Goal: Register for event/course

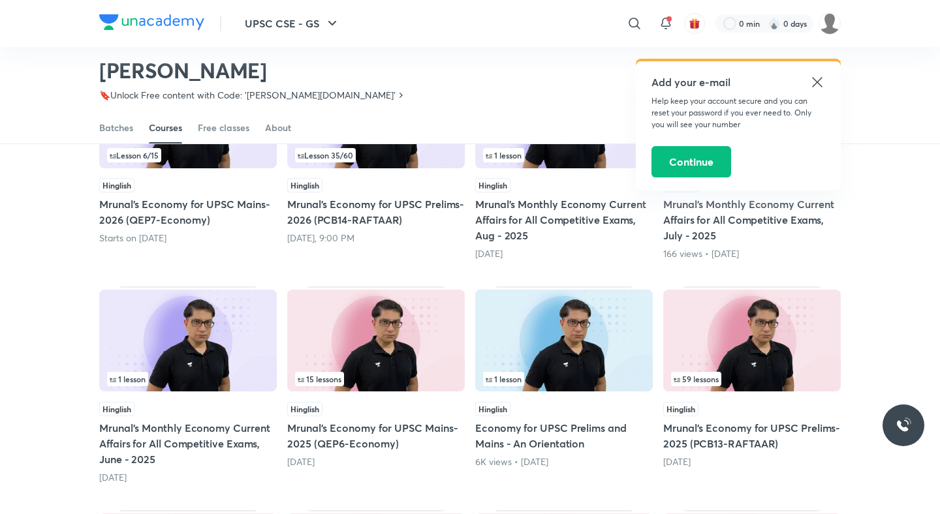
scroll to position [258, 0]
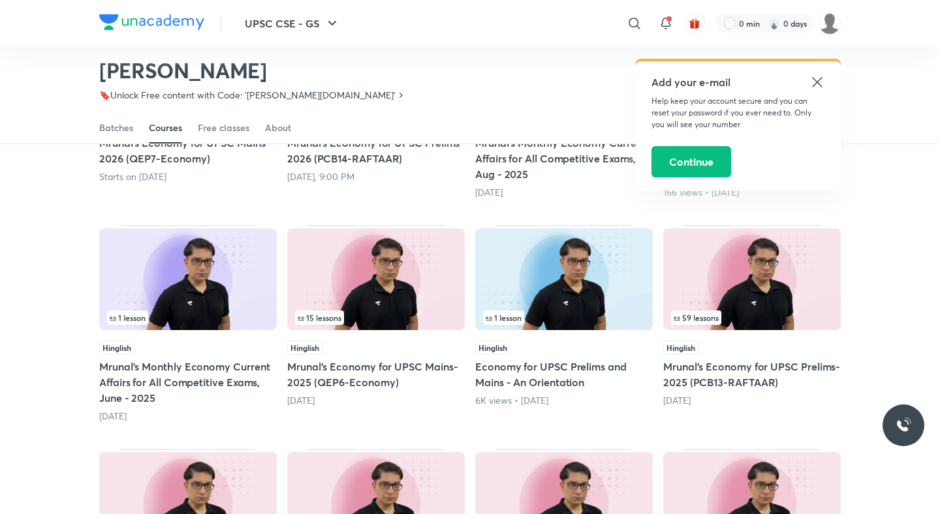
click at [423, 366] on h5 "Mrunal’s Economy for UPSC Mains-2025 (QEP6-Economy)" at bounding box center [376, 374] width 178 height 31
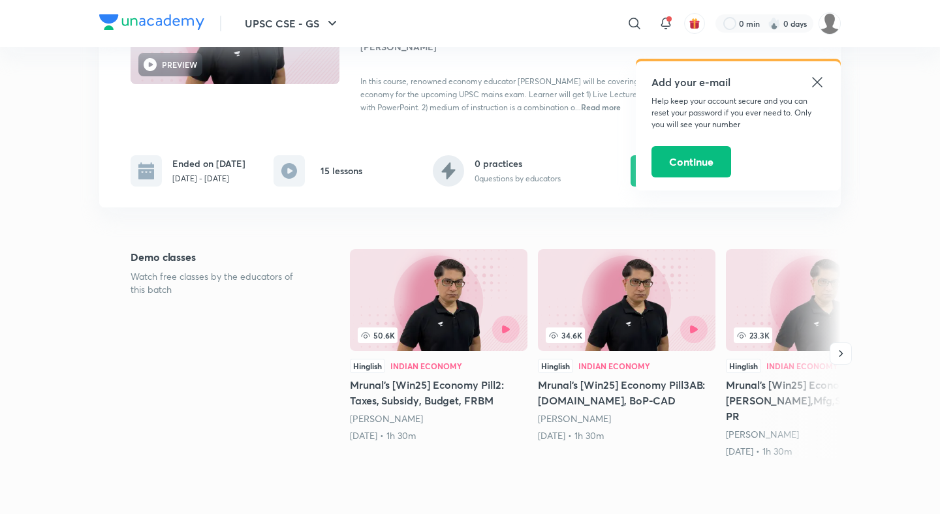
scroll to position [4, 0]
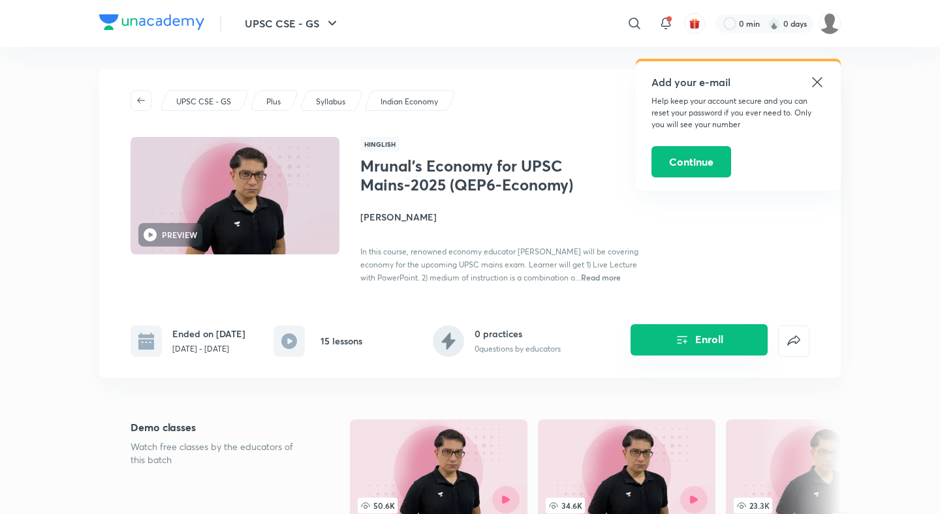
click at [680, 333] on icon "Enroll" at bounding box center [682, 340] width 16 height 16
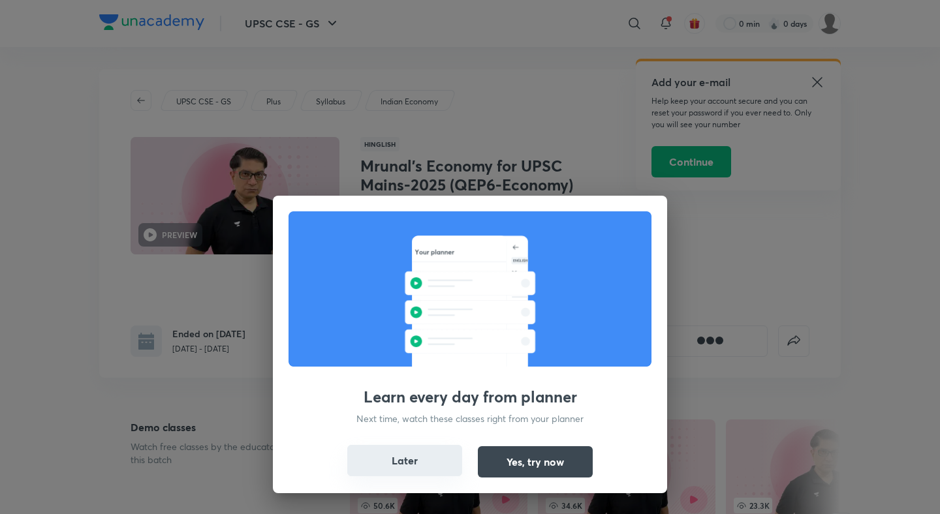
click at [427, 464] on button "Later" at bounding box center [404, 460] width 115 height 31
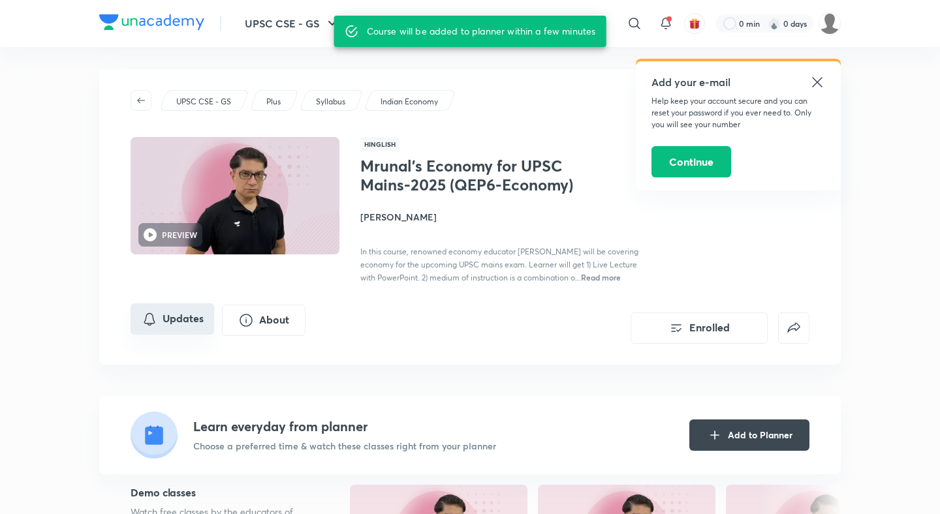
click at [178, 314] on button "Updates" at bounding box center [173, 319] width 84 height 31
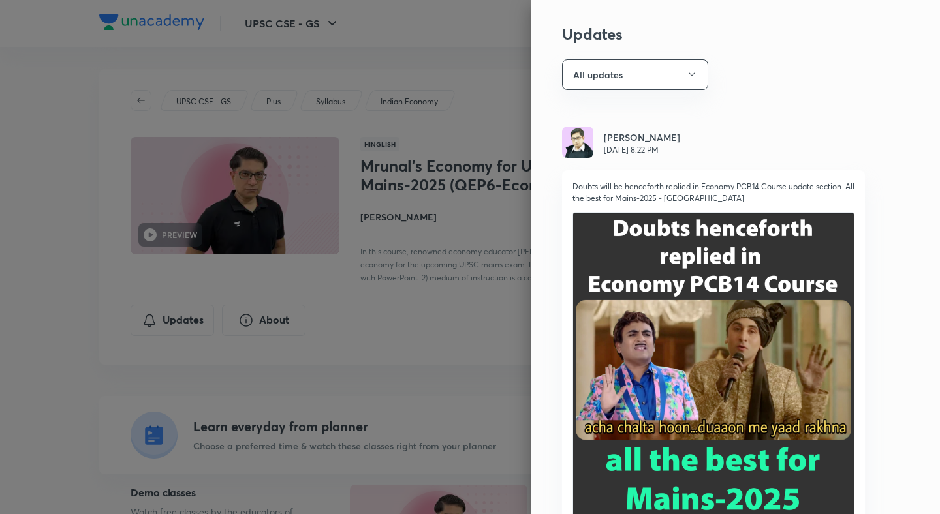
scroll to position [0, 0]
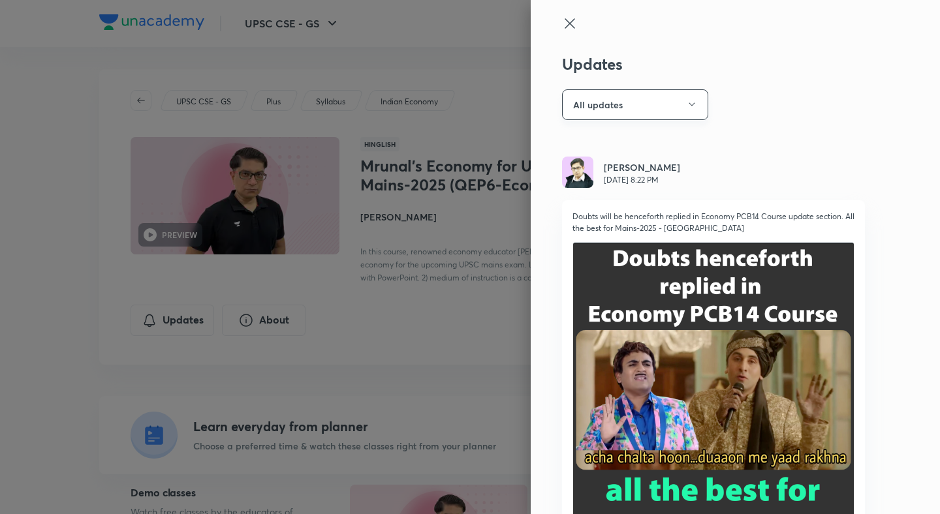
click at [684, 102] on button "All updates" at bounding box center [635, 104] width 146 height 31
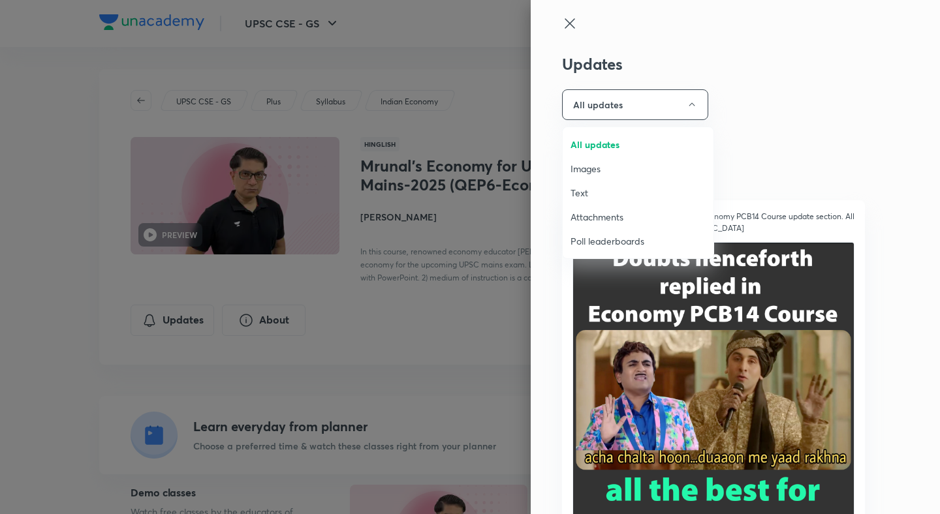
click at [596, 216] on span "Attachments" at bounding box center [638, 217] width 135 height 14
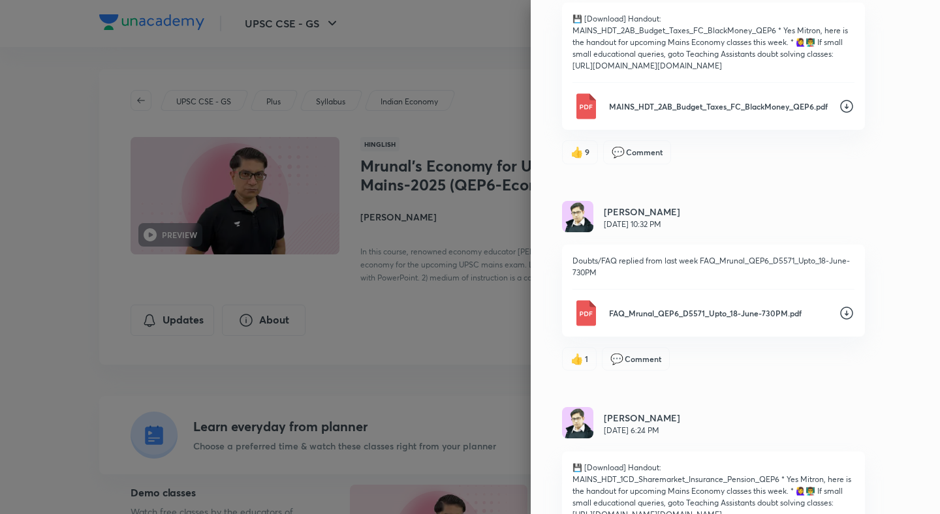
scroll to position [4203, 0]
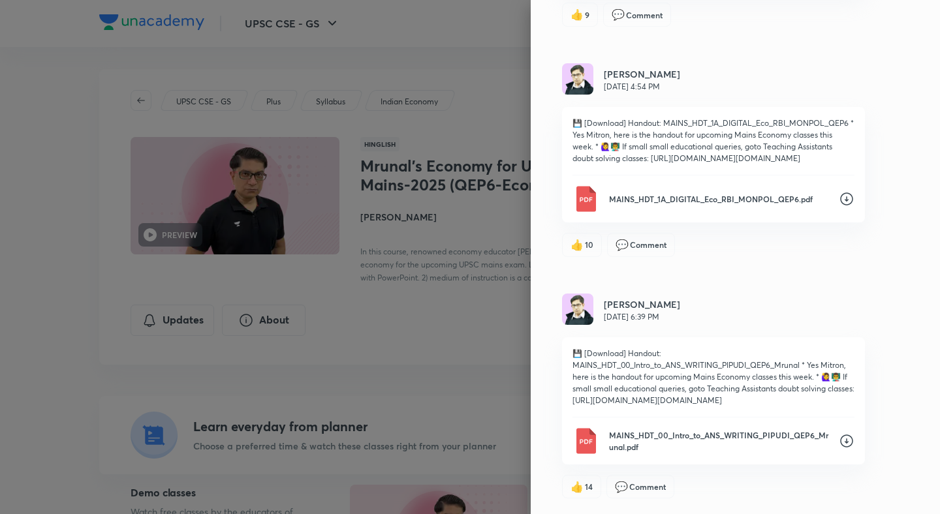
click at [850, 446] on icon at bounding box center [846, 441] width 13 height 13
click at [845, 197] on icon at bounding box center [847, 199] width 16 height 16
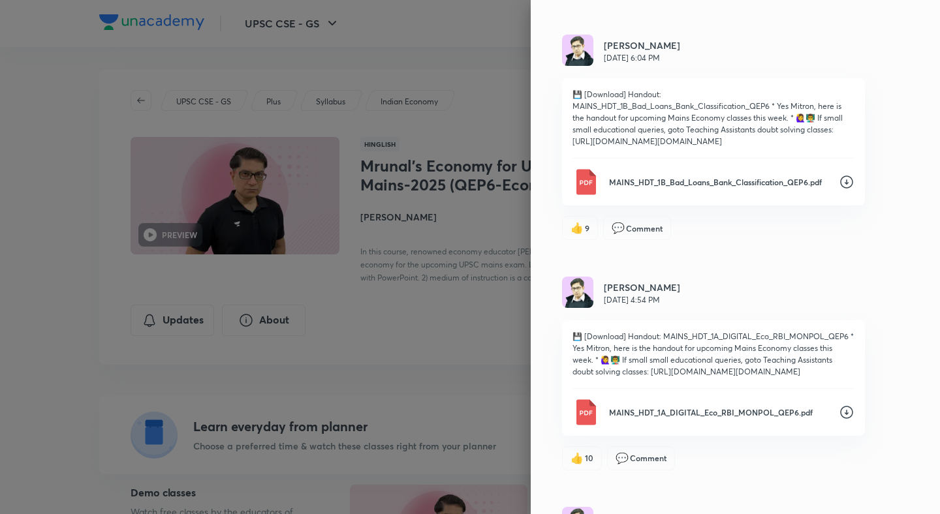
scroll to position [3947, 0]
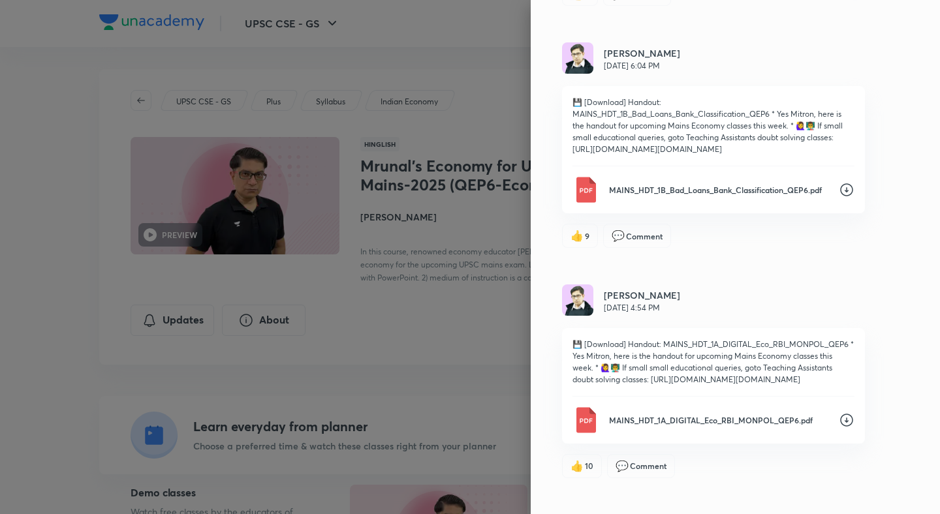
click at [849, 198] on icon at bounding box center [847, 190] width 16 height 16
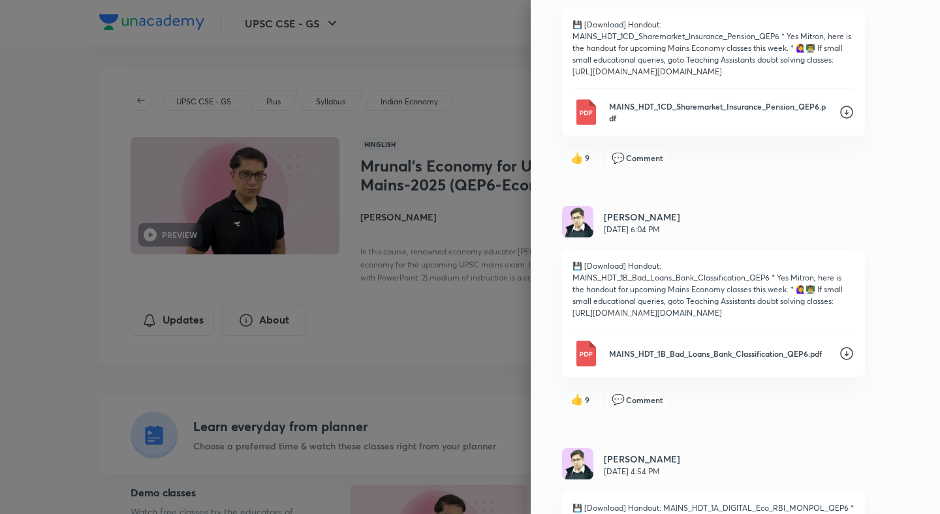
scroll to position [3767, 0]
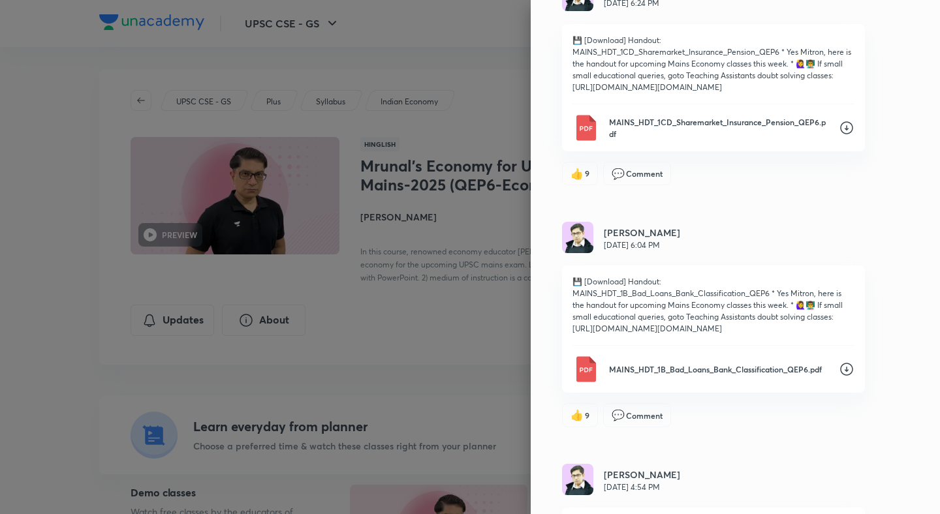
click at [849, 136] on icon at bounding box center [847, 128] width 16 height 16
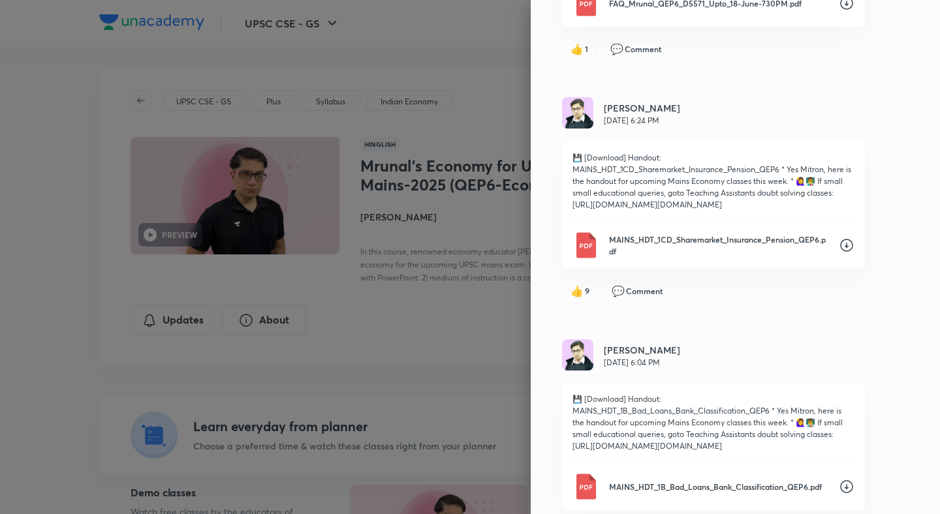
scroll to position [3554, 0]
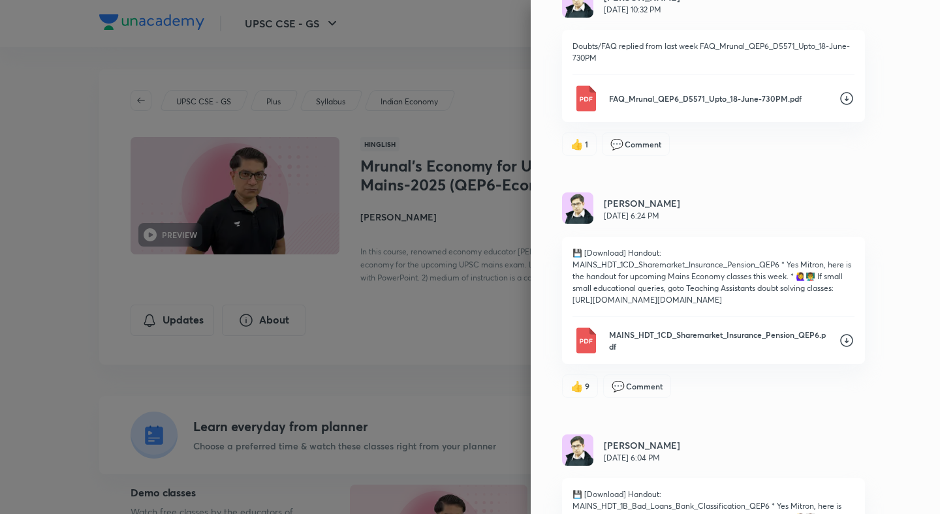
click at [848, 106] on icon at bounding box center [847, 99] width 16 height 16
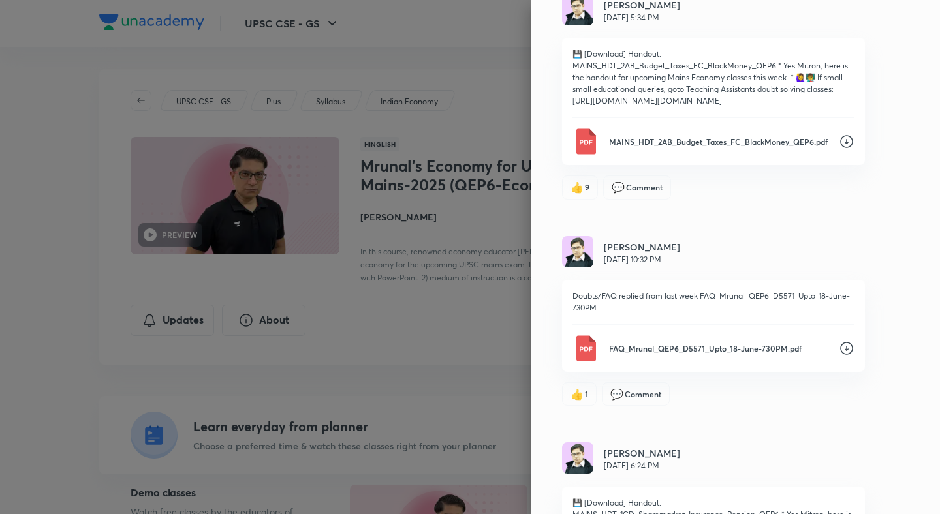
scroll to position [3283, 0]
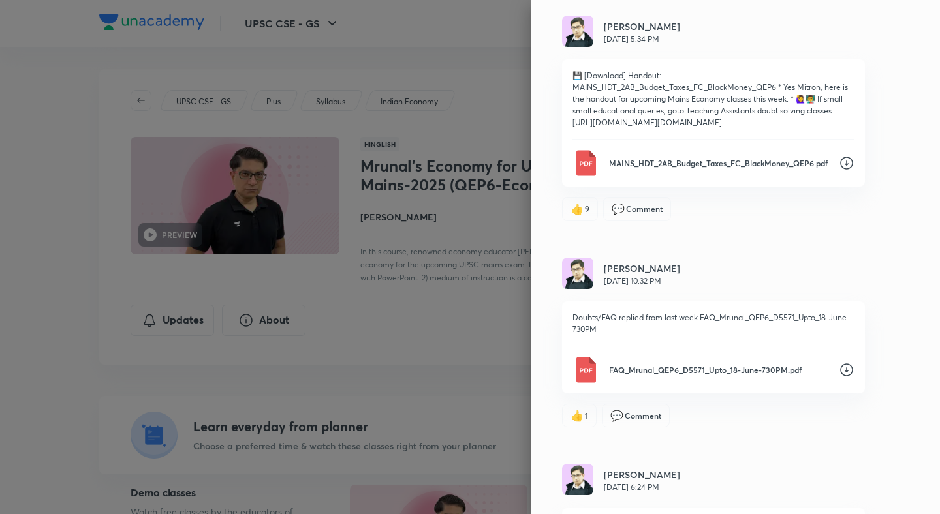
click at [902, 149] on div "Updates Attachments Mrunal Patel Jul 16, 8:21 PM Doubts/FAQ replied from last w…" at bounding box center [735, 257] width 409 height 514
click at [845, 171] on icon at bounding box center [847, 163] width 16 height 16
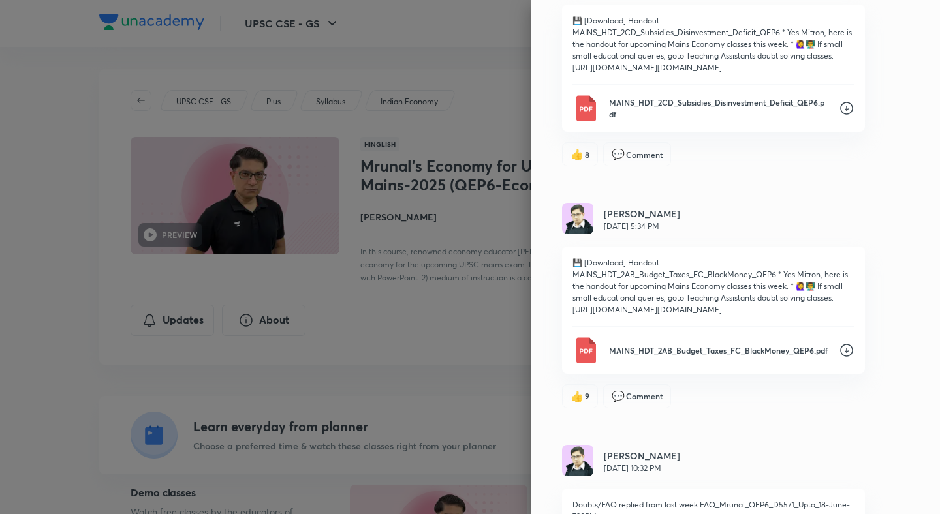
scroll to position [3089, 0]
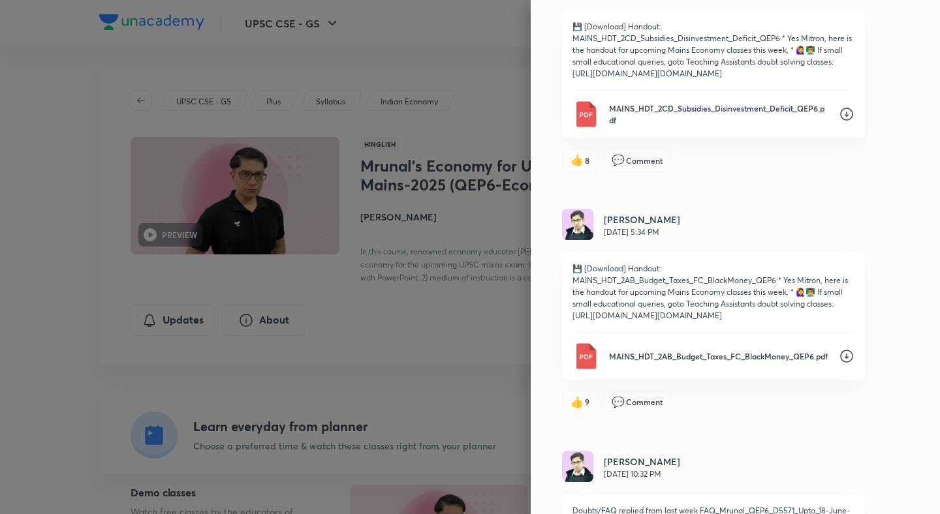
click at [847, 122] on icon at bounding box center [847, 114] width 16 height 16
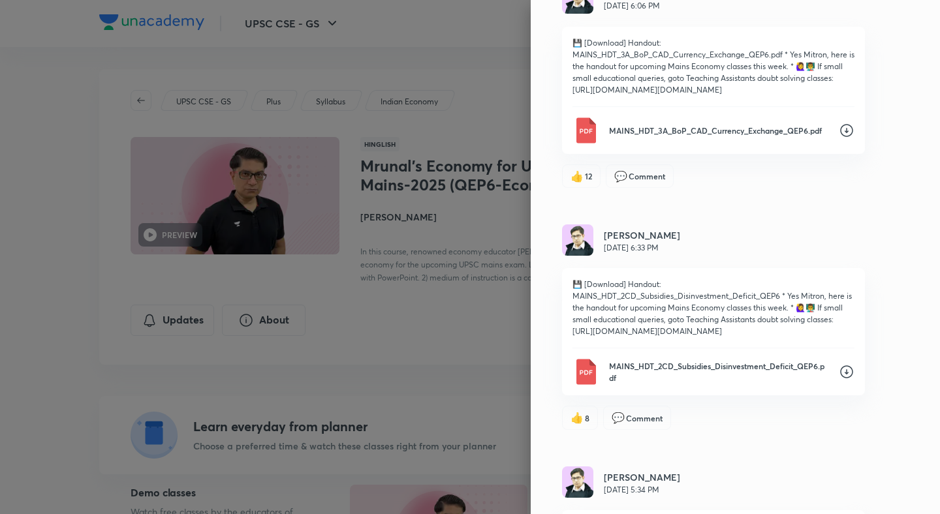
scroll to position [2824, 0]
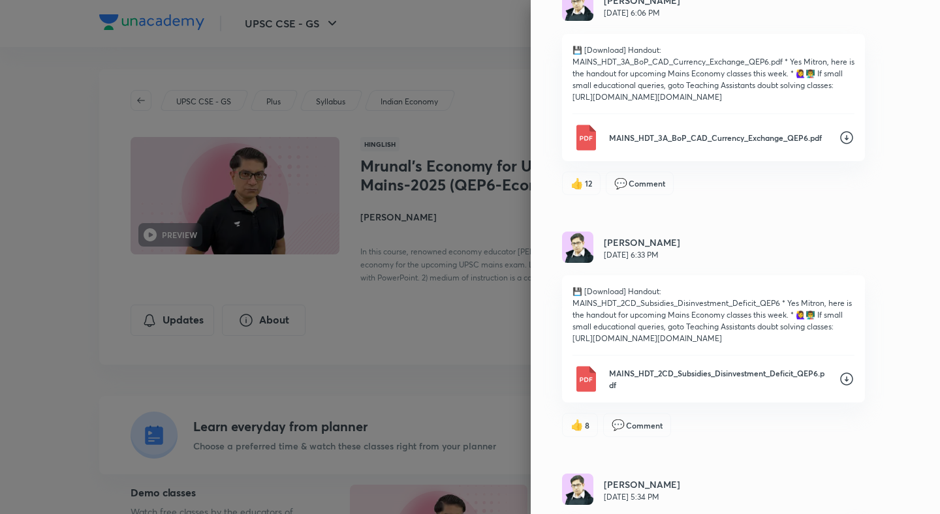
click at [888, 170] on div "Updates Attachments Mrunal Patel Jul 16, 8:21 PM Doubts/FAQ replied from last w…" at bounding box center [735, 257] width 409 height 514
click at [845, 146] on icon at bounding box center [847, 138] width 16 height 16
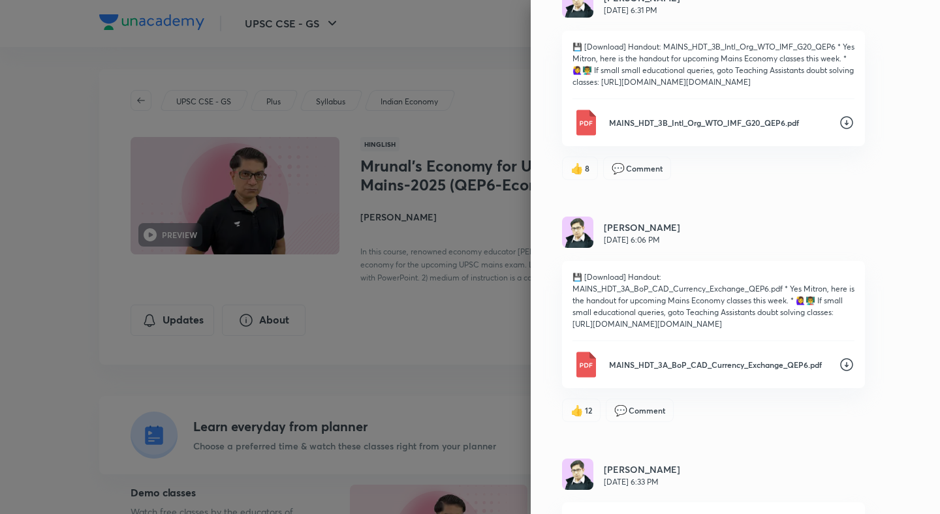
scroll to position [2569, 0]
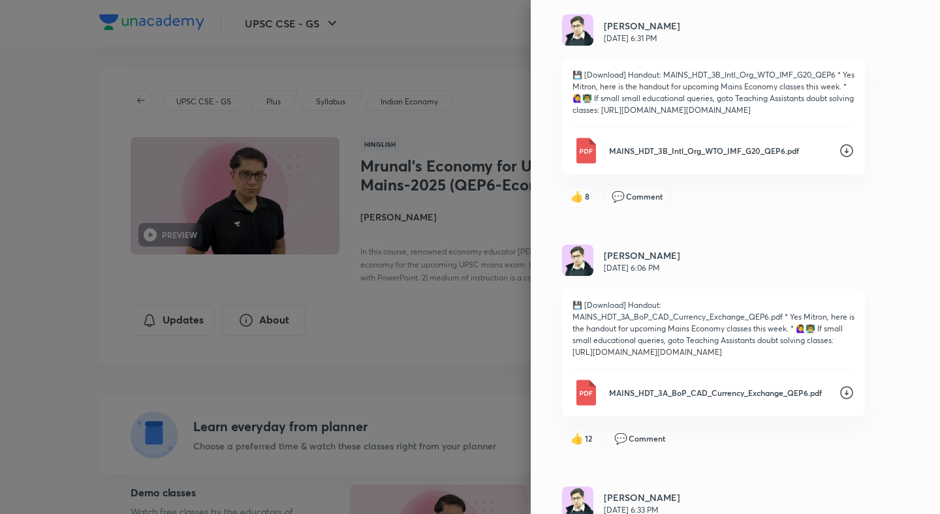
click at [849, 159] on icon at bounding box center [847, 151] width 16 height 16
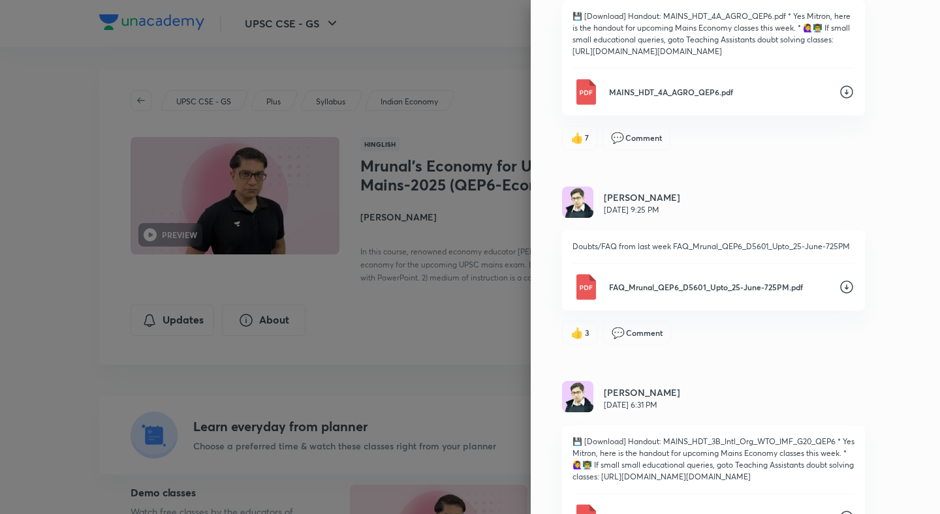
scroll to position [2191, 0]
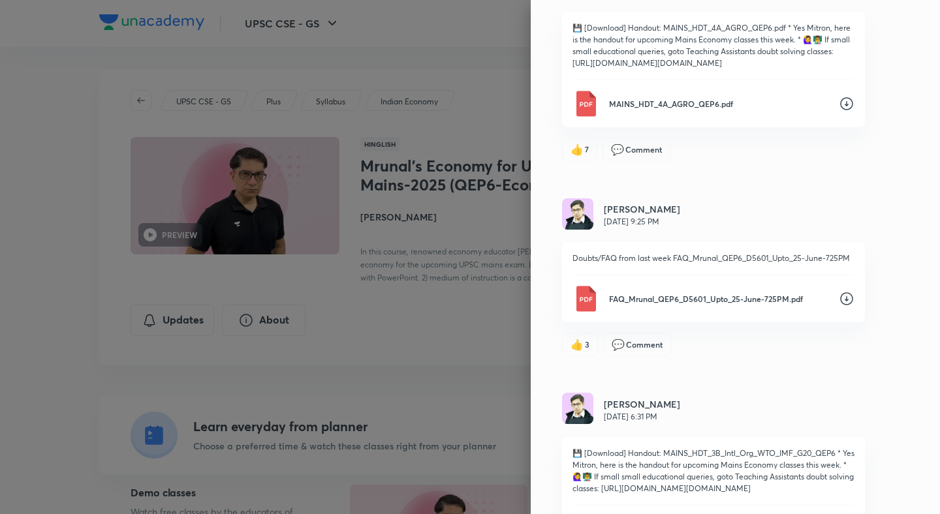
click at [849, 112] on icon at bounding box center [847, 104] width 16 height 16
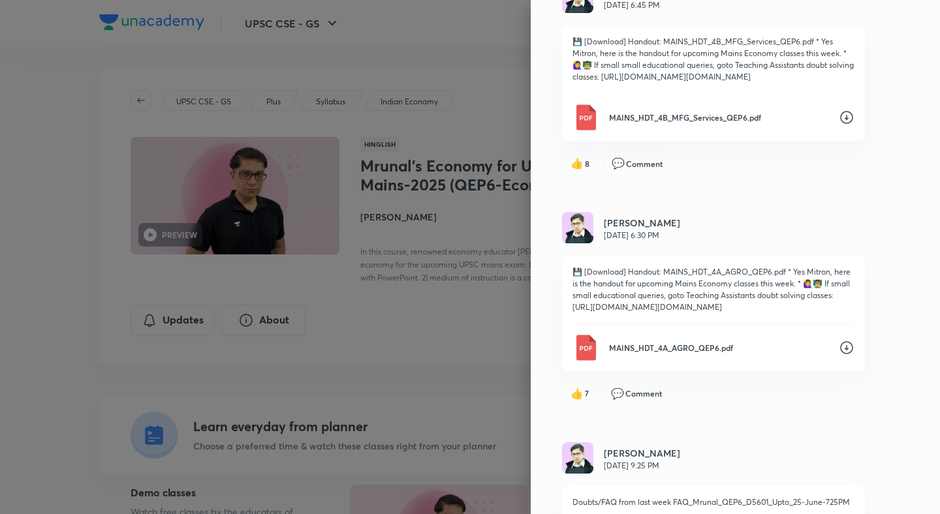
scroll to position [1937, 0]
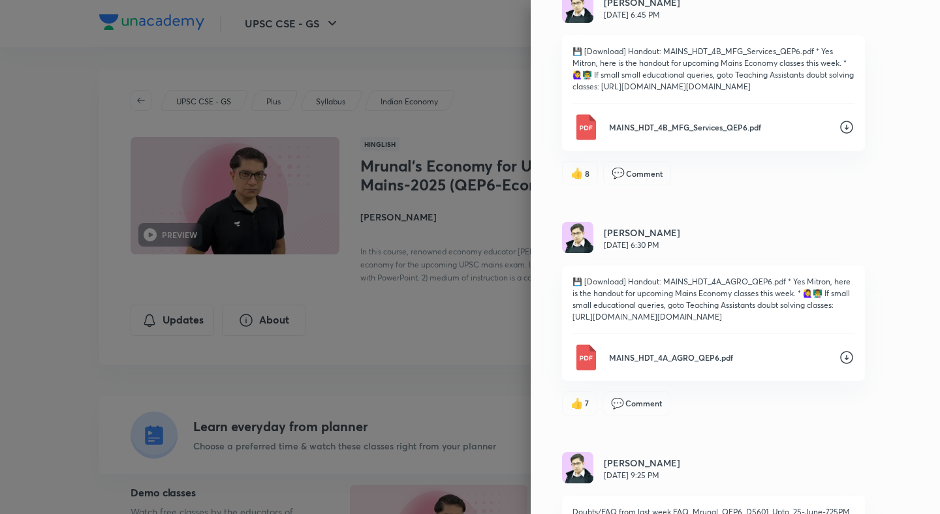
click at [846, 134] on icon at bounding box center [846, 127] width 13 height 13
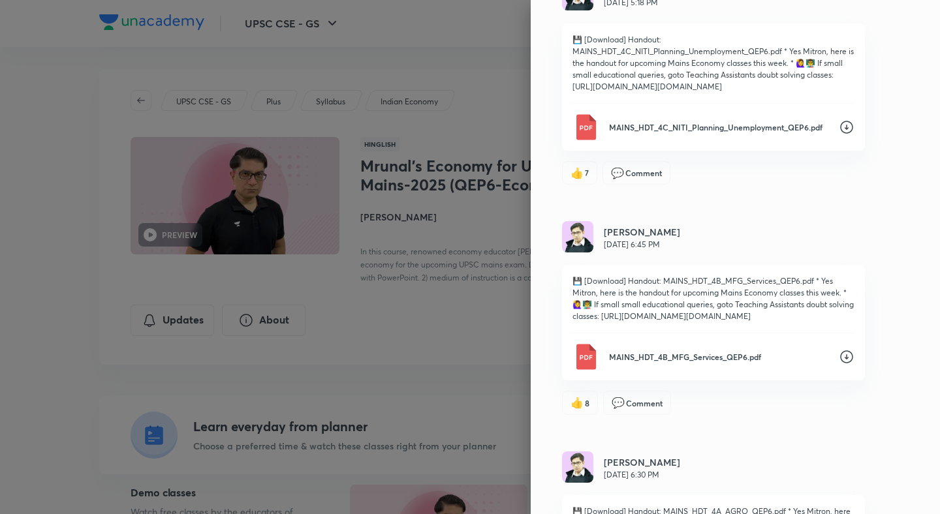
scroll to position [1693, 0]
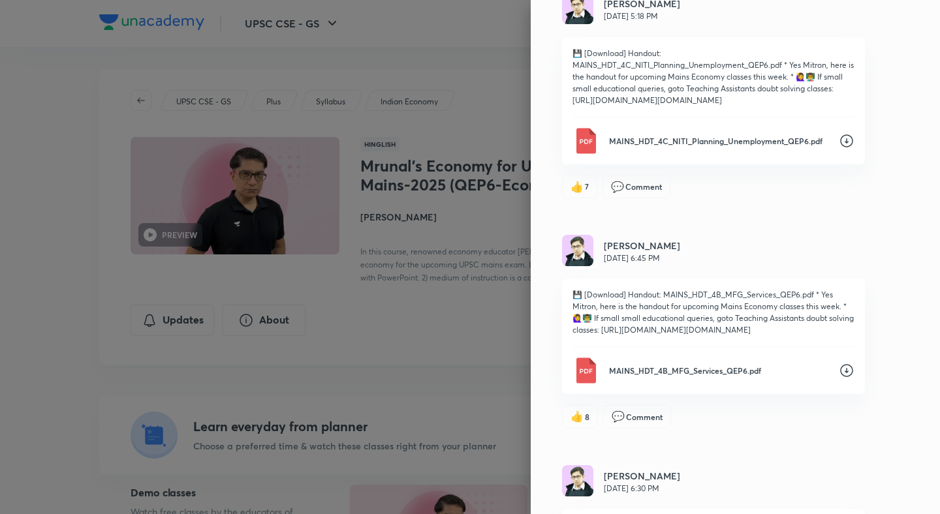
click at [850, 149] on icon at bounding box center [847, 141] width 16 height 16
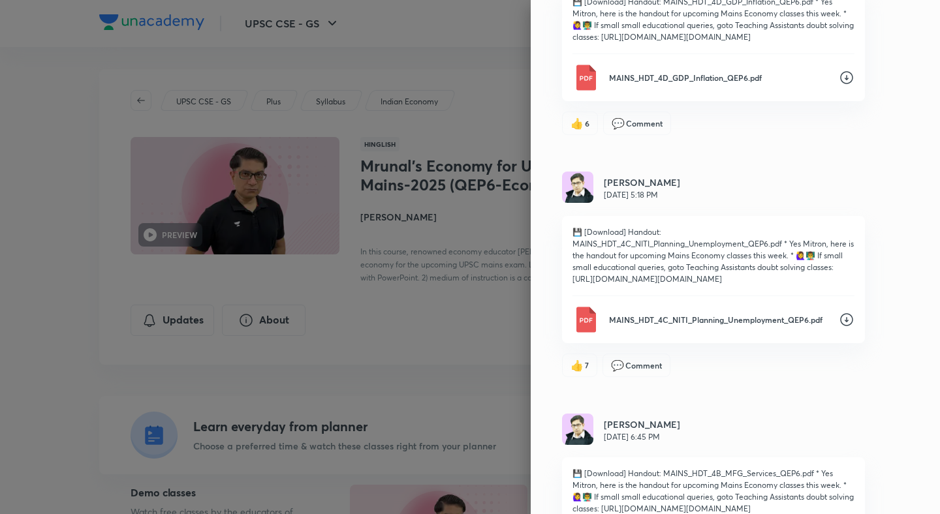
scroll to position [1501, 0]
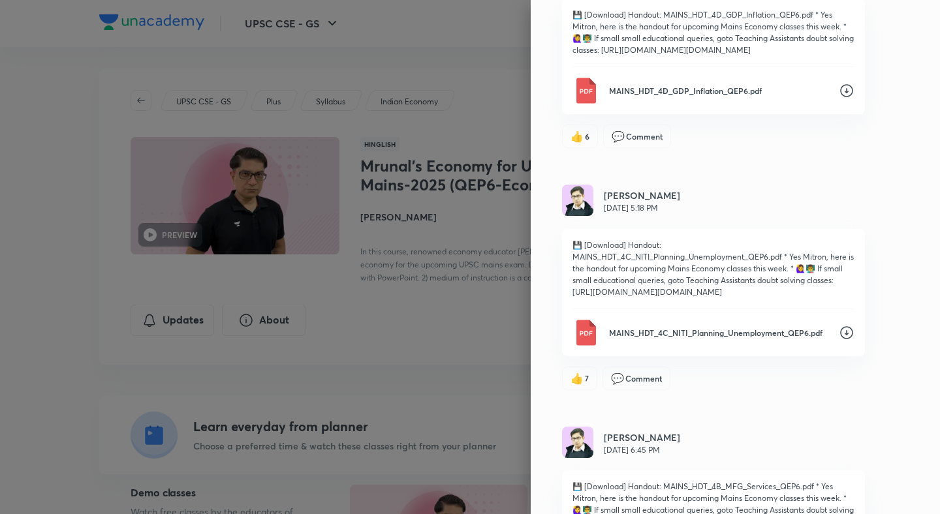
click at [851, 99] on icon at bounding box center [847, 91] width 16 height 16
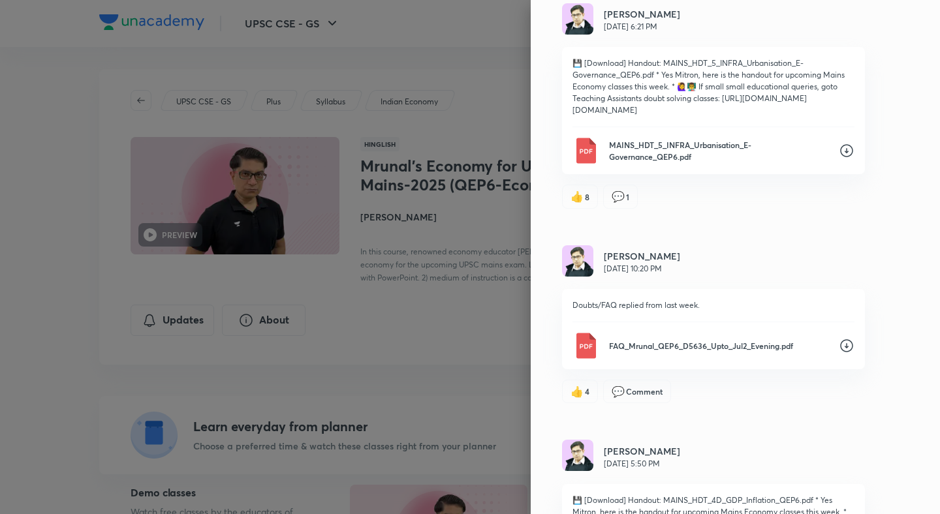
scroll to position [988, 0]
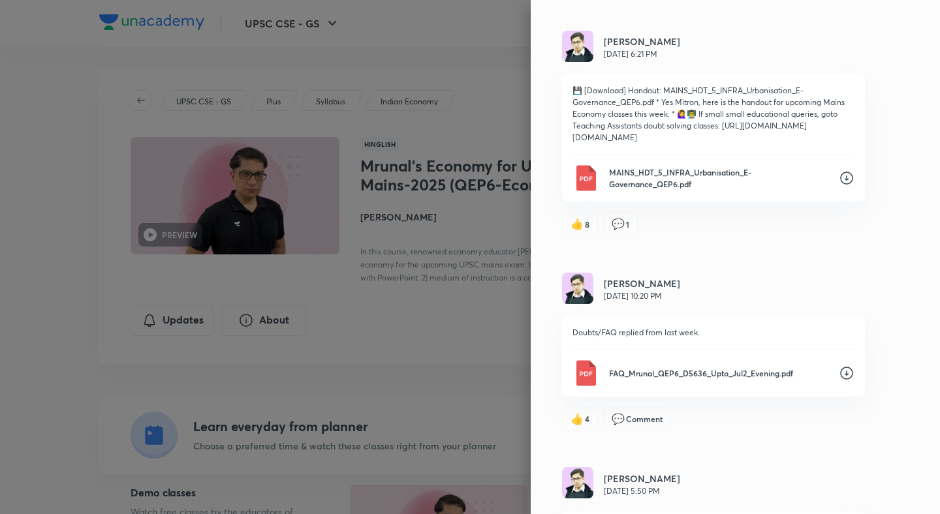
click at [847, 186] on icon at bounding box center [847, 178] width 16 height 16
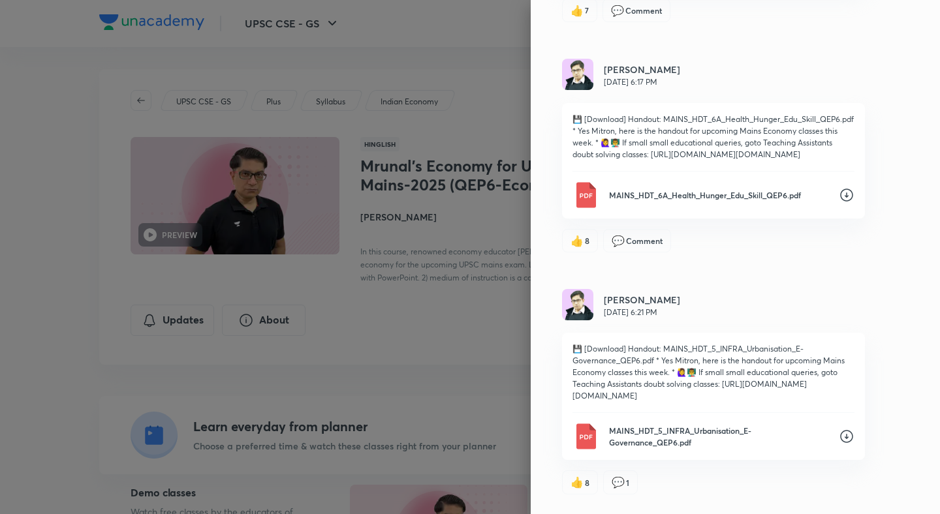
scroll to position [715, 0]
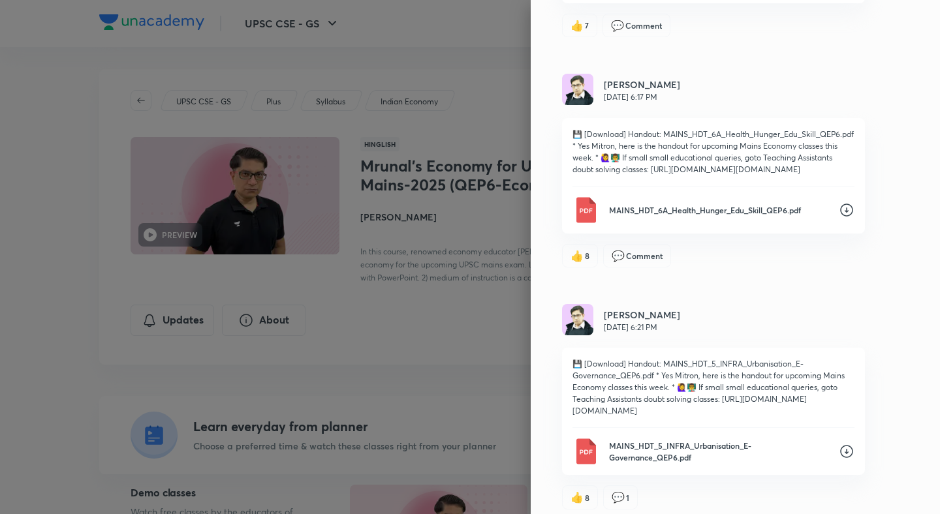
click at [847, 217] on icon at bounding box center [846, 210] width 13 height 13
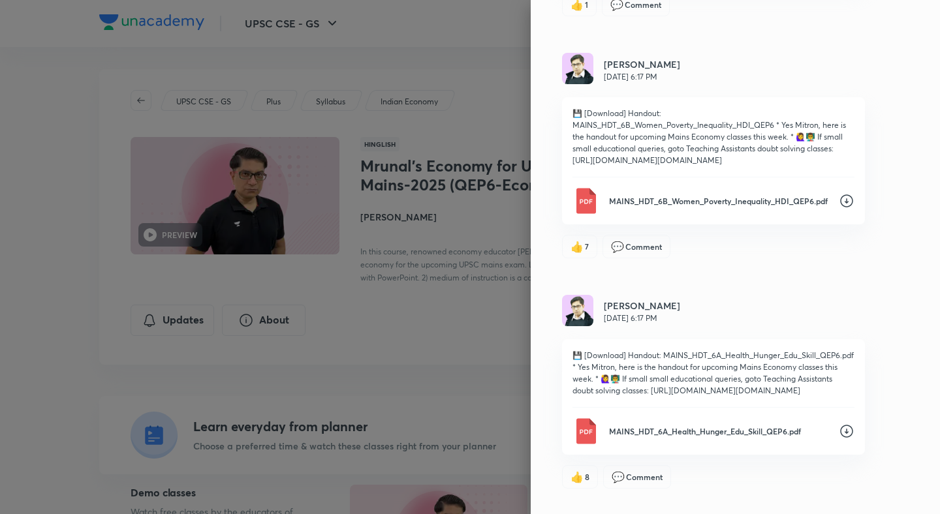
scroll to position [480, 0]
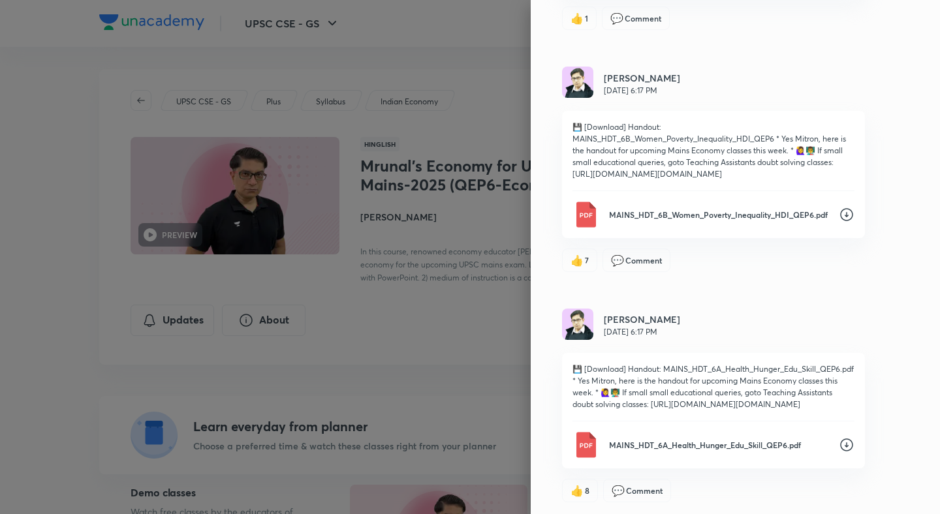
click at [851, 212] on icon at bounding box center [847, 215] width 16 height 16
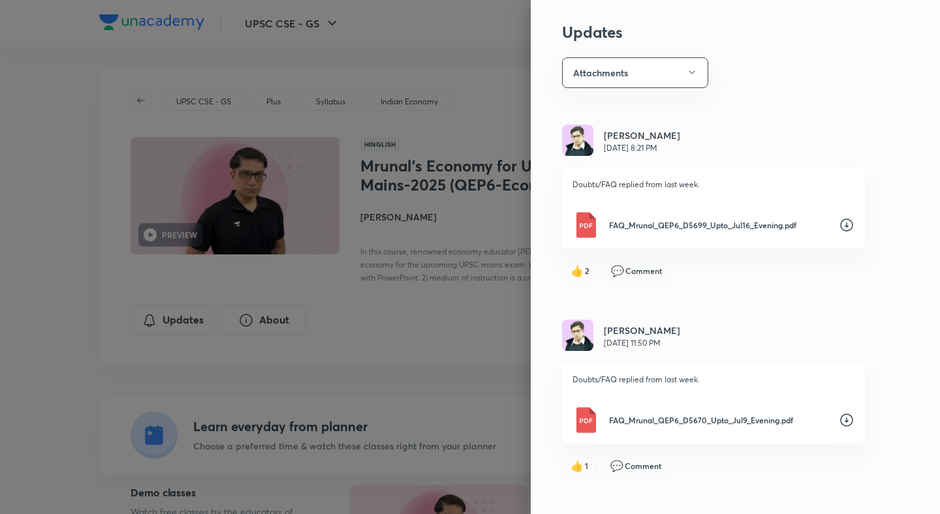
scroll to position [0, 0]
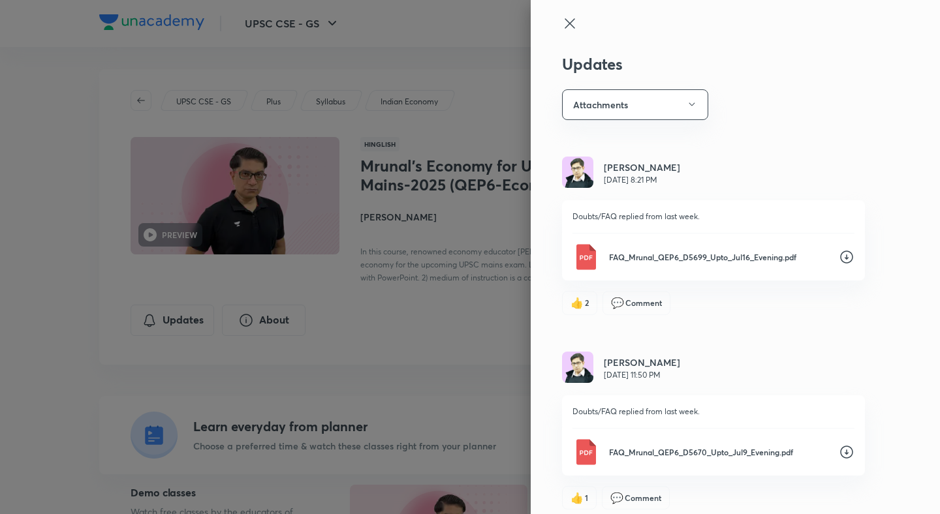
click at [877, 124] on div "Updates Attachments Mrunal Patel Jul 16, 8:21 PM Doubts/FAQ replied from last w…" at bounding box center [735, 257] width 409 height 514
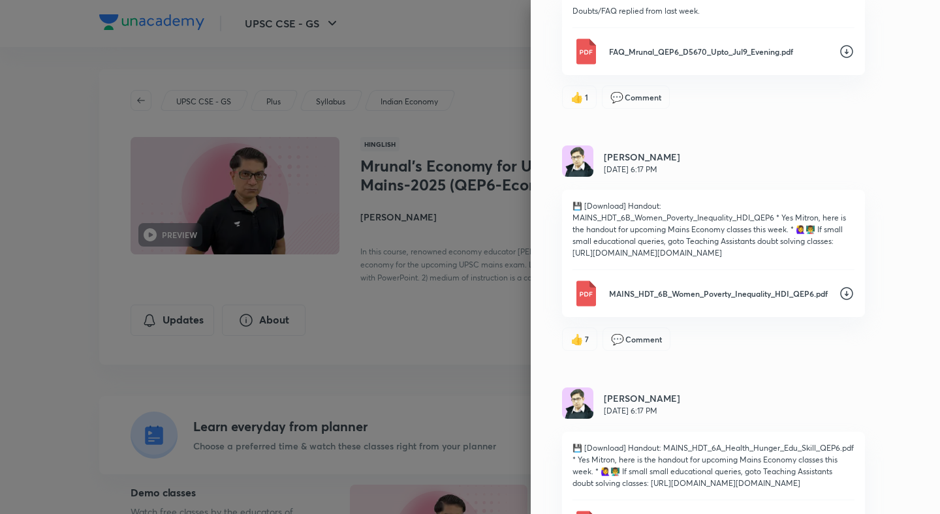
scroll to position [480, 0]
